Goal: Information Seeking & Learning: Learn about a topic

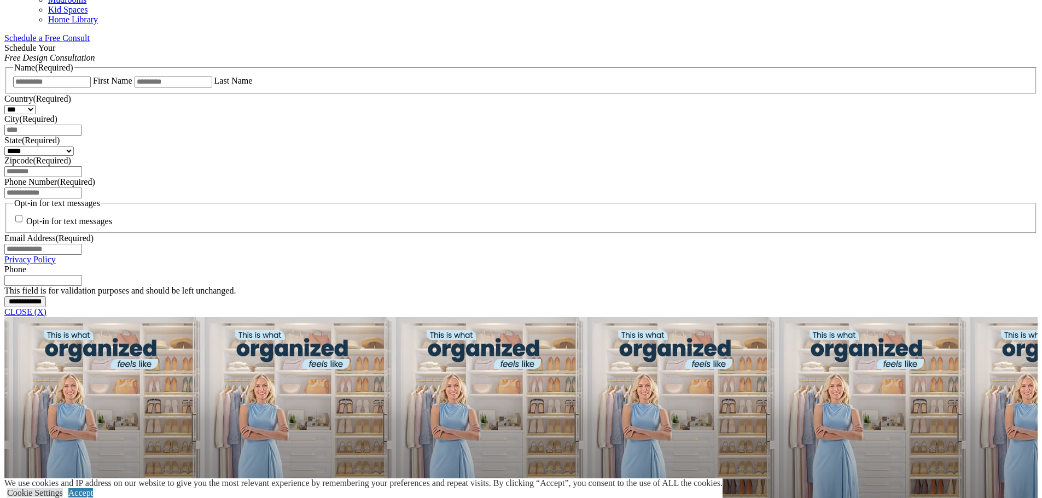
scroll to position [711, 0]
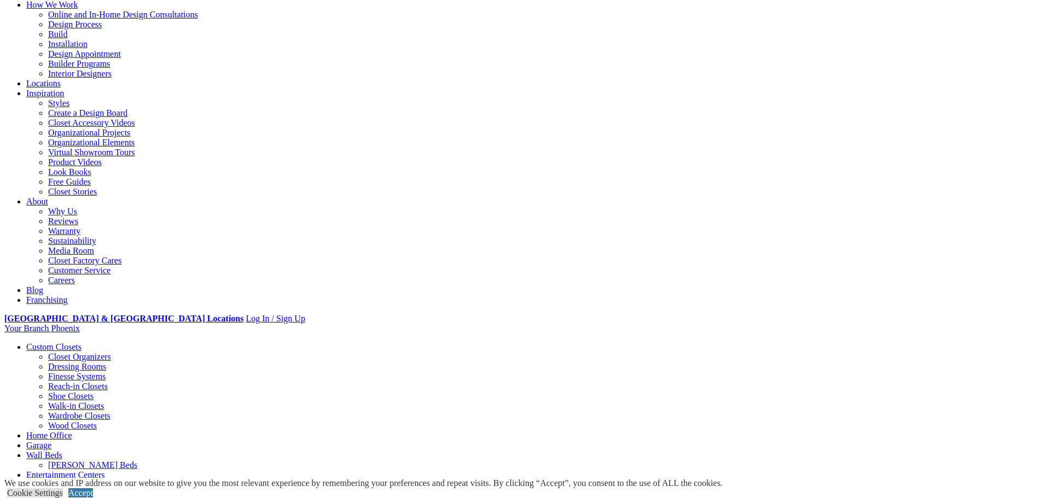
scroll to position [109, 0]
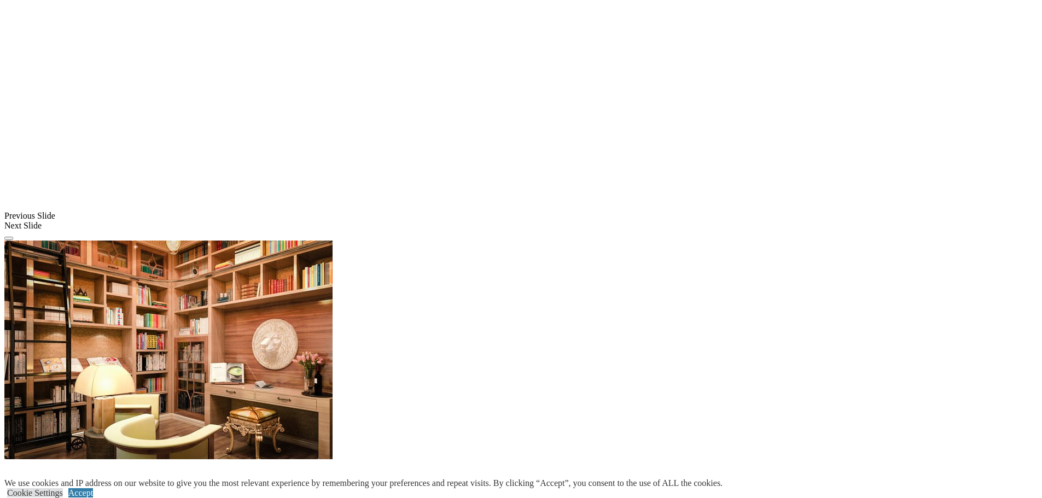
scroll to position [821, 0]
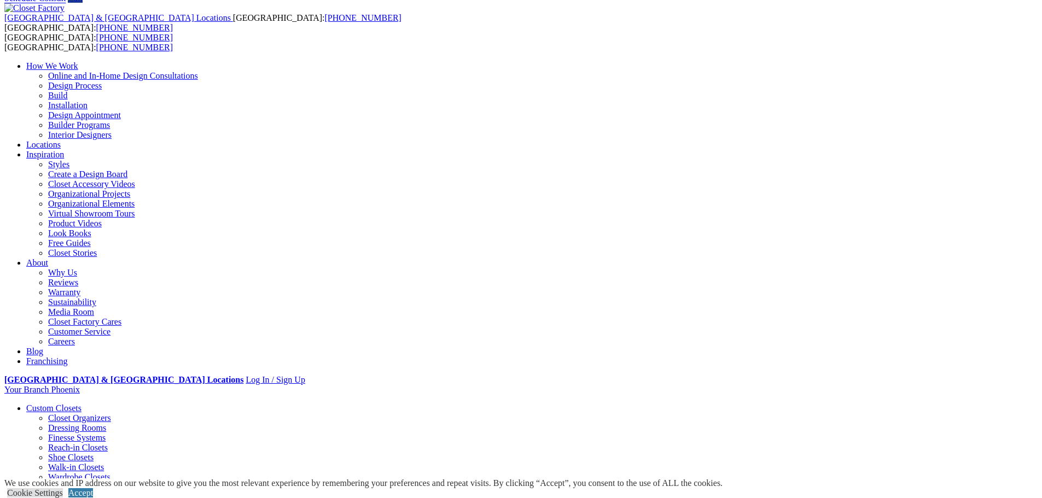
scroll to position [0, 0]
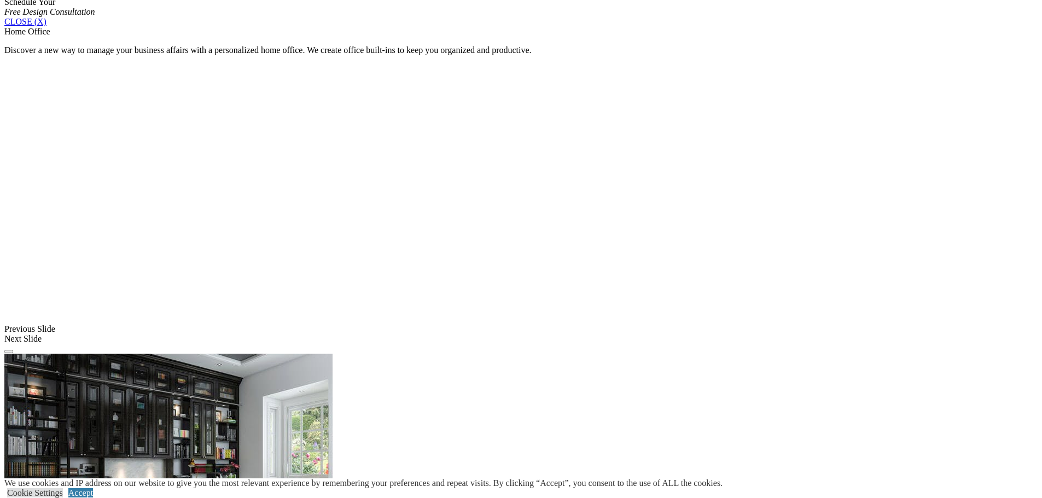
scroll to position [766, 0]
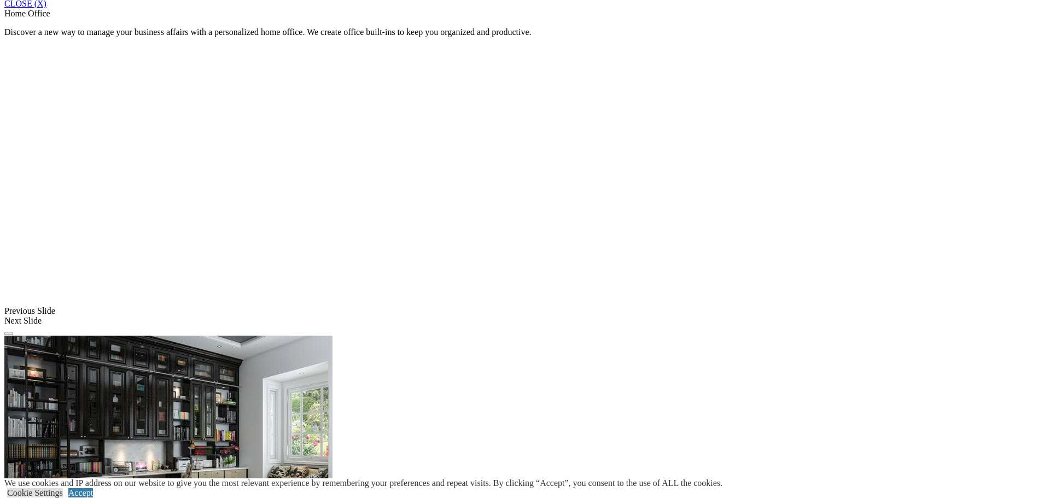
drag, startPoint x: 843, startPoint y: 28, endPoint x: 831, endPoint y: 1, distance: 29.9
